Goal: Use online tool/utility

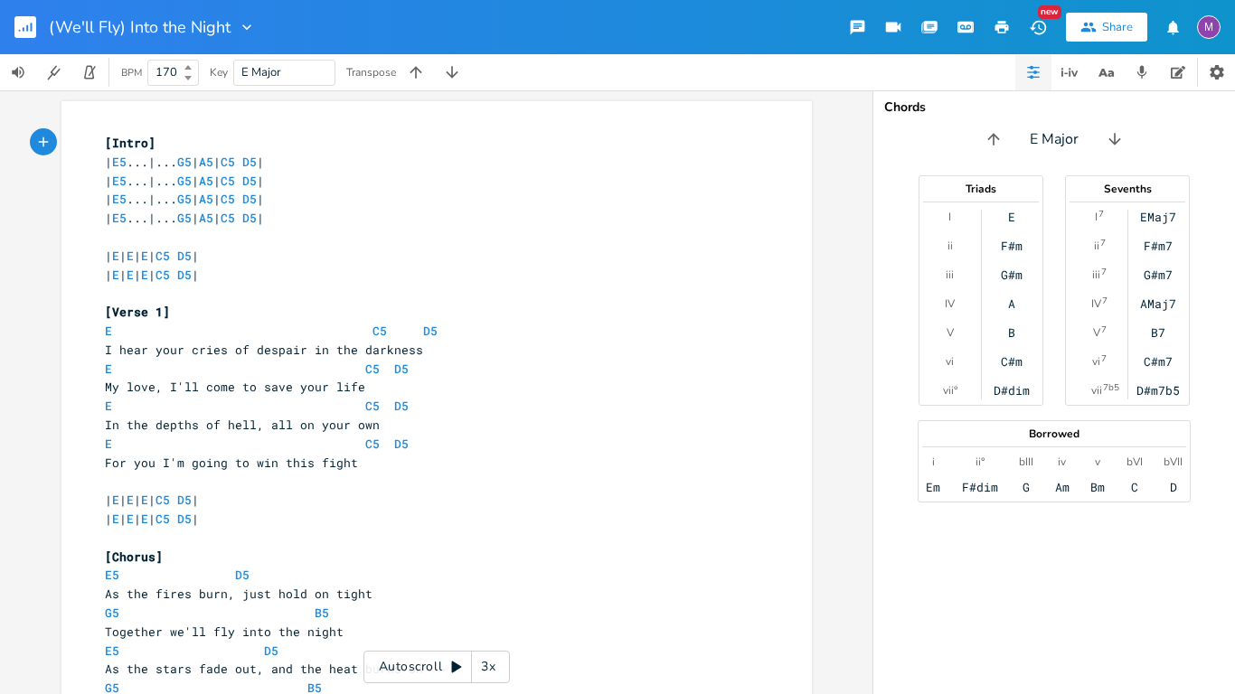
click at [190, 73] on b at bounding box center [186, 77] width 16 height 11
click at [190, 57] on div "BPM 167" at bounding box center [154, 72] width 89 height 36
click at [164, 74] on input "167" at bounding box center [162, 72] width 29 height 16
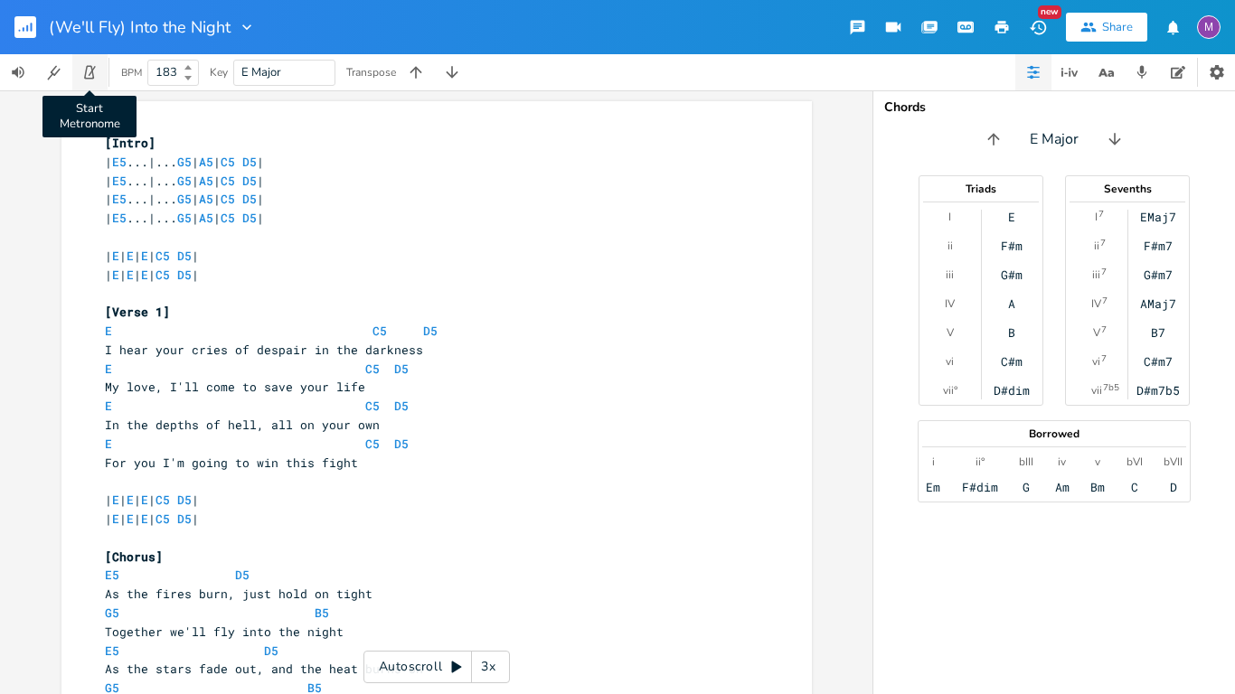
click at [95, 80] on icon "button" at bounding box center [89, 72] width 16 height 16
click at [174, 70] on input "183" at bounding box center [162, 72] width 29 height 16
click at [96, 72] on icon "button" at bounding box center [89, 72] width 16 height 16
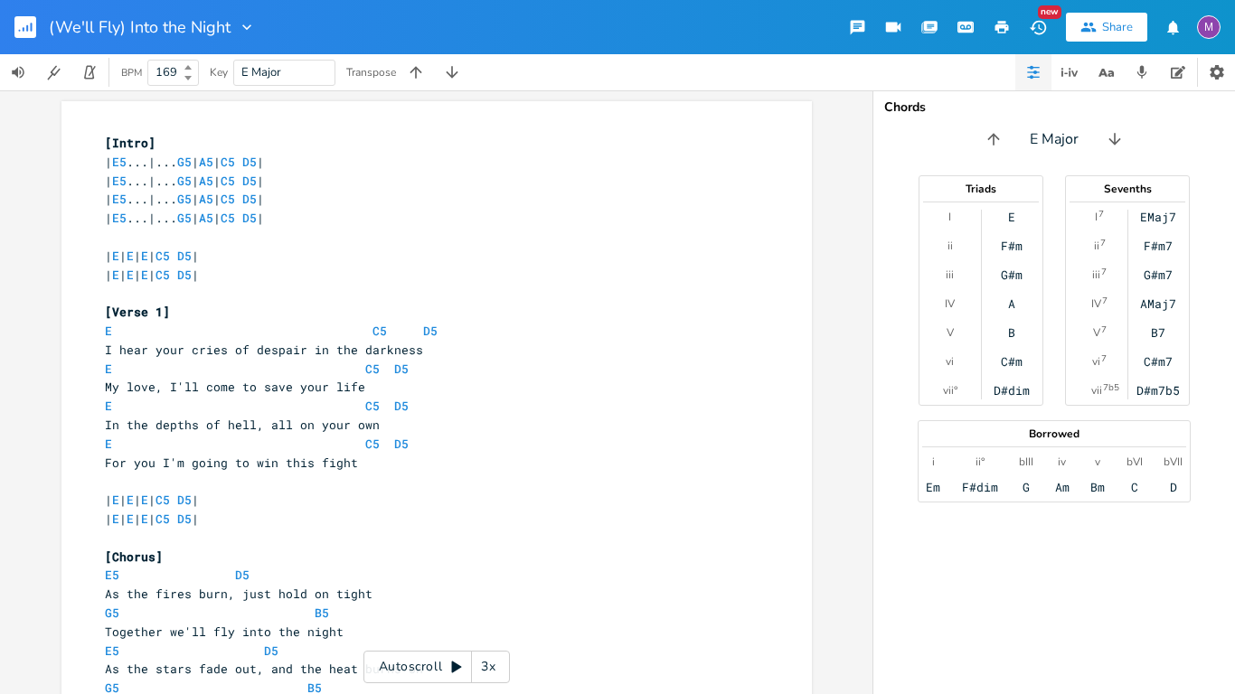
click at [187, 77] on icon at bounding box center [187, 78] width 7 height 5
click at [72, 67] on button "button" at bounding box center [90, 72] width 36 height 36
click at [89, 75] on icon "button" at bounding box center [92, 71] width 7 height 10
click at [188, 77] on icon at bounding box center [187, 78] width 7 height 5
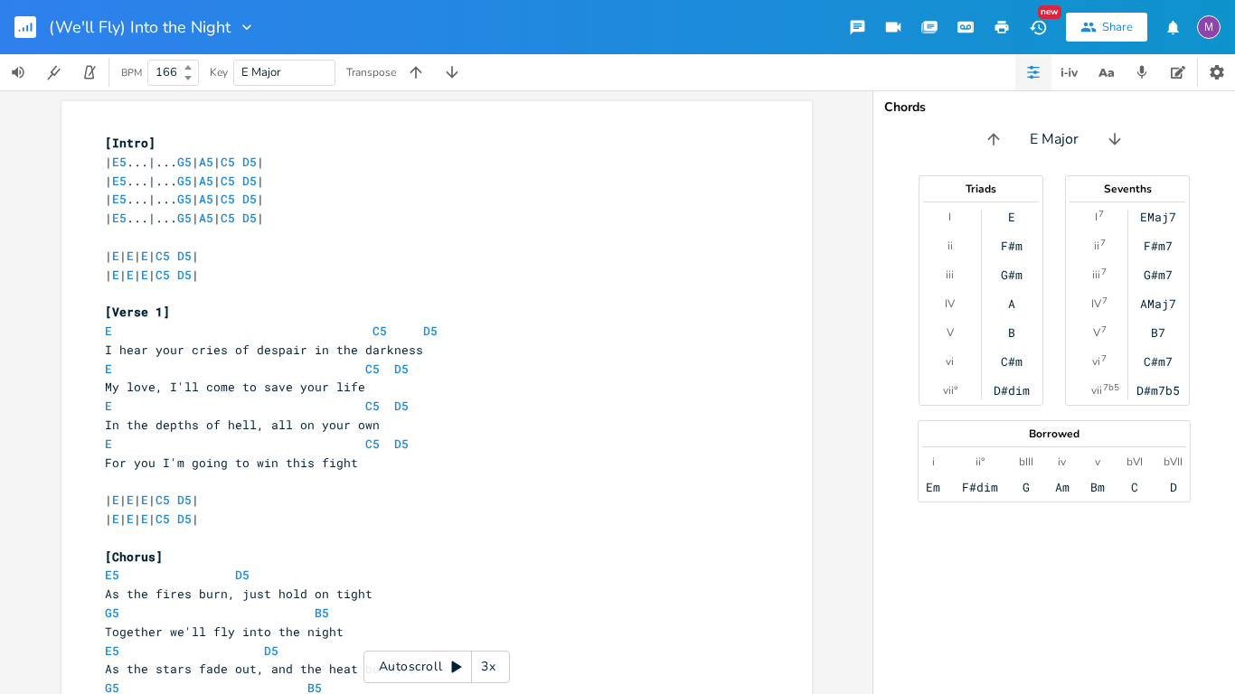
click at [188, 76] on icon at bounding box center [187, 78] width 7 height 5
click at [81, 72] on icon "button" at bounding box center [89, 72] width 16 height 16
click at [83, 77] on icon "button" at bounding box center [89, 72] width 16 height 16
click at [184, 67] on icon at bounding box center [187, 67] width 7 height 5
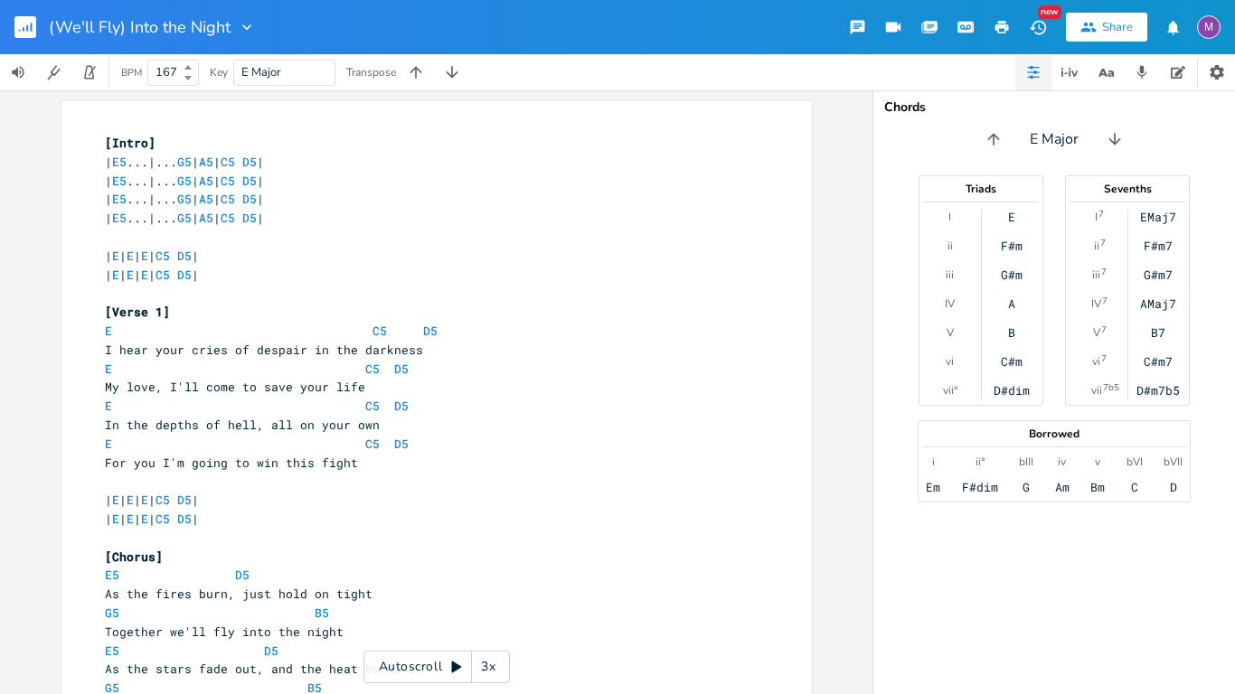
click at [184, 67] on icon at bounding box center [187, 67] width 7 height 5
type input "168"
click at [184, 67] on icon at bounding box center [187, 67] width 7 height 5
click at [82, 79] on icon "button" at bounding box center [89, 72] width 16 height 16
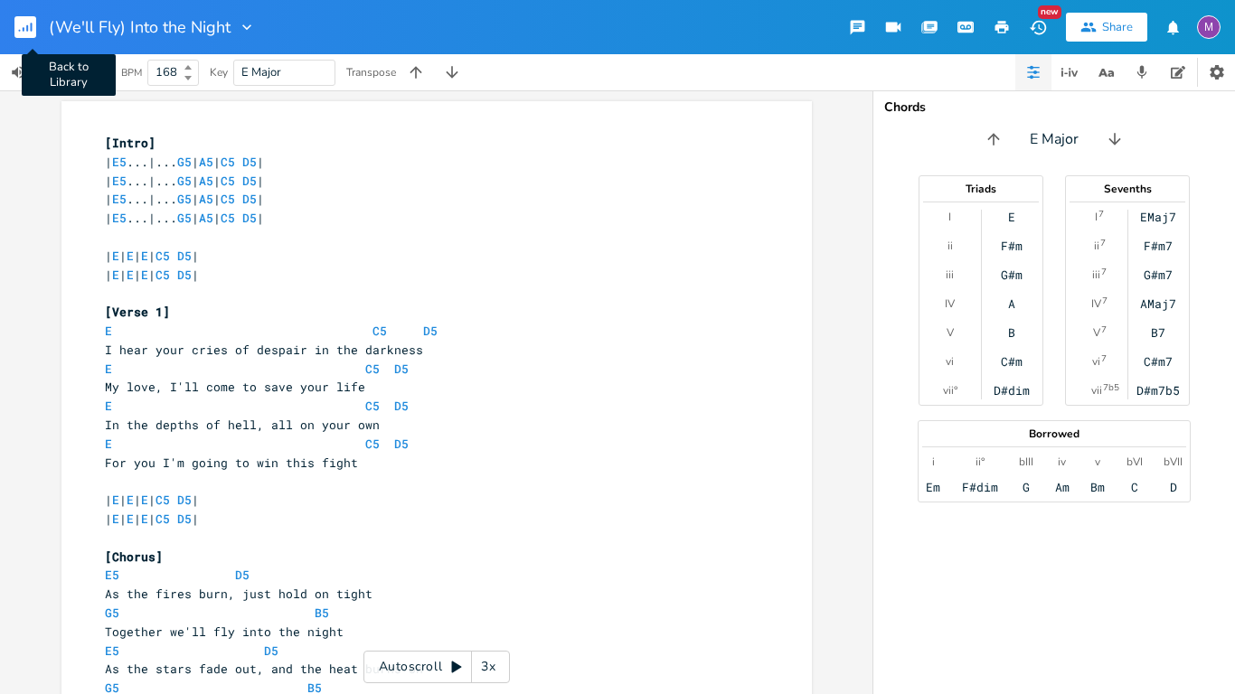
click at [22, 30] on rect "button" at bounding box center [25, 27] width 22 height 22
